Goal: Information Seeking & Learning: Learn about a topic

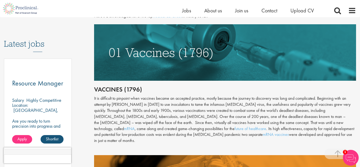
scroll to position [261, 0]
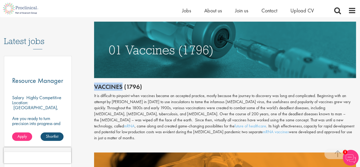
drag, startPoint x: 94, startPoint y: 87, endPoint x: 123, endPoint y: 85, distance: 28.8
click at [123, 85] on h2 "Vaccines (1796)" at bounding box center [225, 86] width 262 height 7
copy h2 "Vaccines"
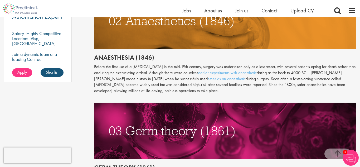
scroll to position [423, 0]
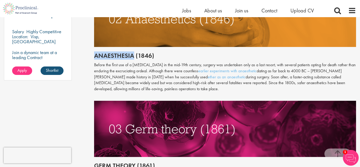
drag, startPoint x: 93, startPoint y: 48, endPoint x: 133, endPoint y: 50, distance: 40.4
copy h2 "Anaesthesia"
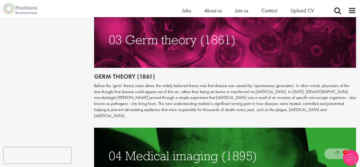
scroll to position [521, 0]
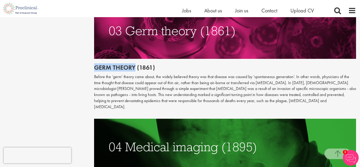
drag, startPoint x: 135, startPoint y: 62, endPoint x: 95, endPoint y: 61, distance: 39.3
click at [95, 64] on h2 "Germ theory (1861)" at bounding box center [225, 67] width 262 height 7
copy h2 "Germ theory"
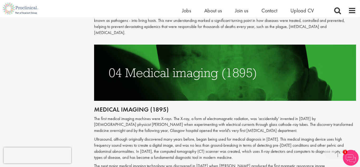
scroll to position [605, 0]
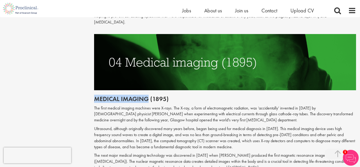
drag, startPoint x: 148, startPoint y: 86, endPoint x: 95, endPoint y: 85, distance: 52.5
click at [95, 95] on h2 "Medical imaging (1895)" at bounding box center [225, 98] width 262 height 7
copy h2 "Medical imaging"
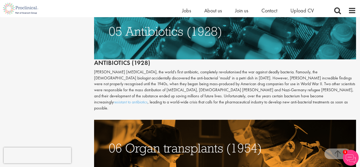
scroll to position [788, 0]
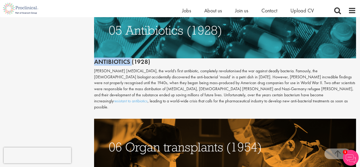
drag, startPoint x: 131, startPoint y: 49, endPoint x: 72, endPoint y: 52, distance: 59.4
click at [72, 52] on div "Content types Quizzes Blogs Guidebooks & Reports Videos Infographics Case studi…" at bounding box center [180, 3] width 360 height 1468
copy h2 "Antibiotics"
